Goal: Navigation & Orientation: Find specific page/section

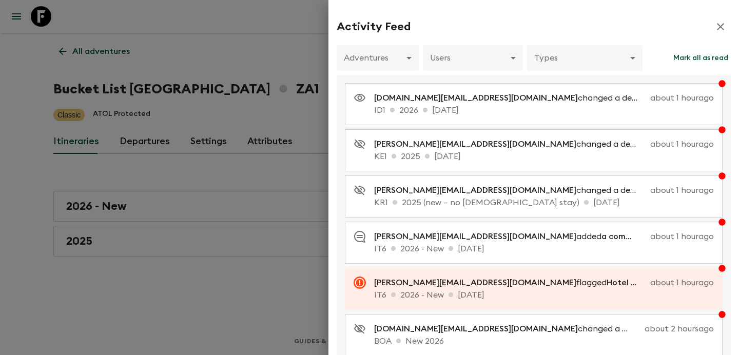
click at [255, 74] on div at bounding box center [369, 177] width 739 height 355
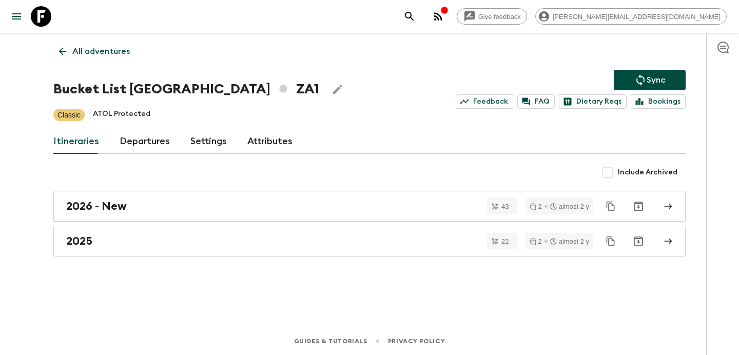
click at [445, 22] on icon "button" at bounding box center [438, 16] width 12 height 12
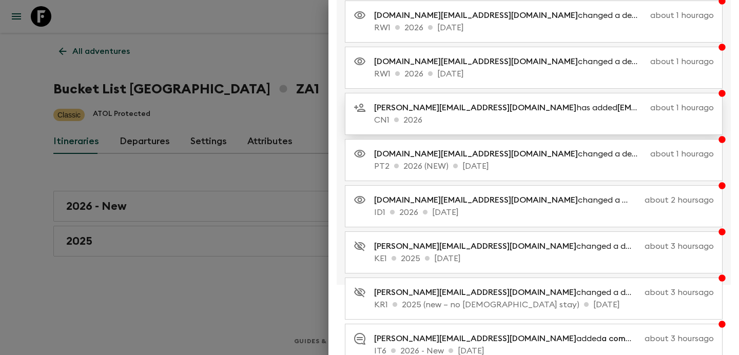
scroll to position [211, 0]
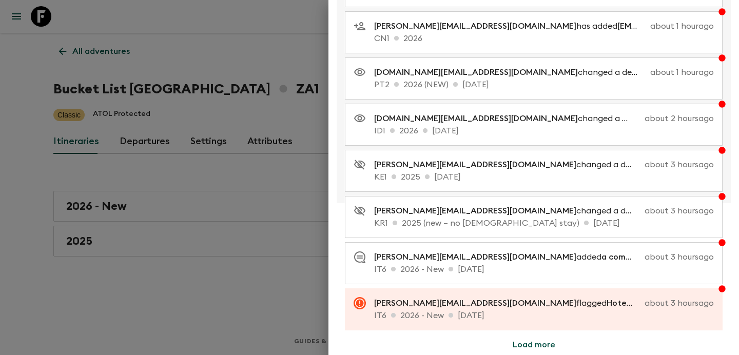
click at [252, 150] on div at bounding box center [369, 177] width 739 height 355
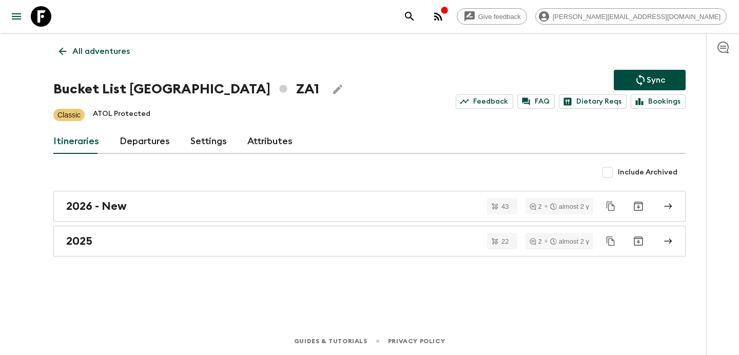
click at [96, 50] on p "All adventures" at bounding box center [101, 51] width 58 height 12
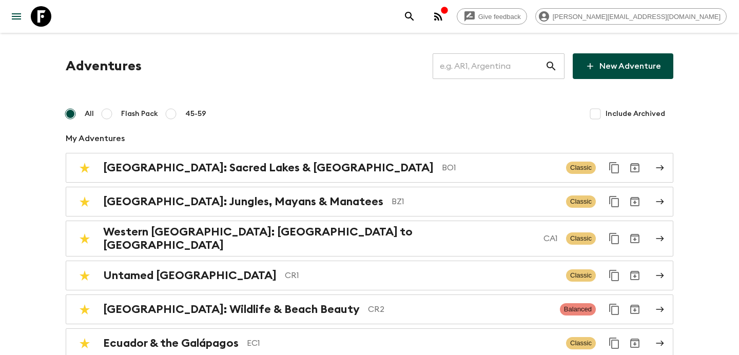
click at [445, 17] on icon "button" at bounding box center [438, 16] width 12 height 12
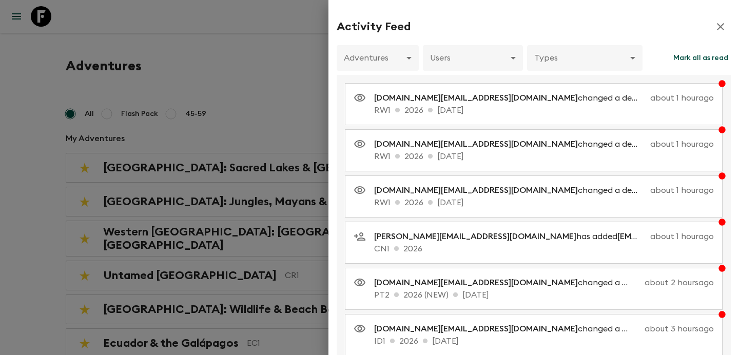
click at [296, 75] on div at bounding box center [369, 177] width 739 height 355
